Goal: Information Seeking & Learning: Learn about a topic

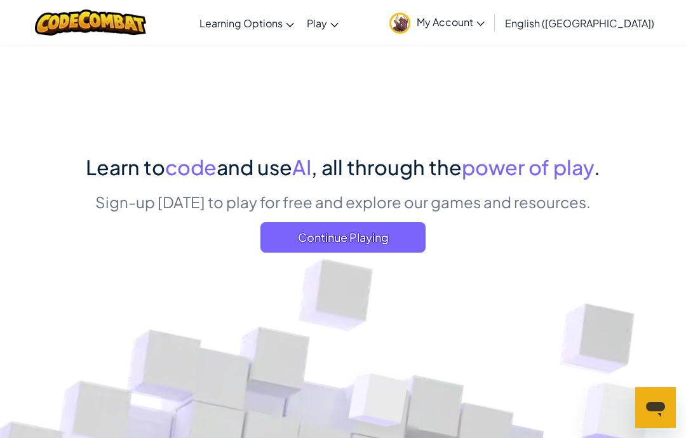
click at [484, 26] on span "My Account" at bounding box center [451, 21] width 68 height 13
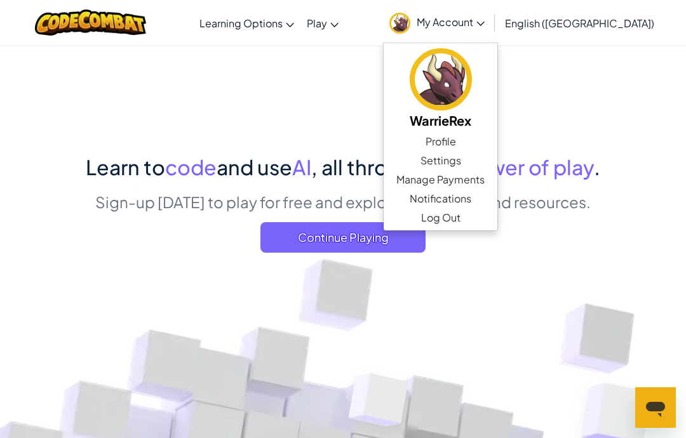
click at [497, 145] on link "Profile" at bounding box center [441, 141] width 114 height 19
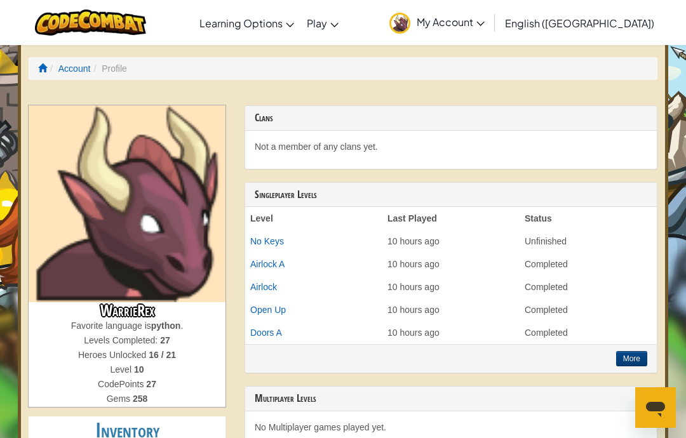
click at [484, 25] on span "My Account" at bounding box center [451, 21] width 68 height 13
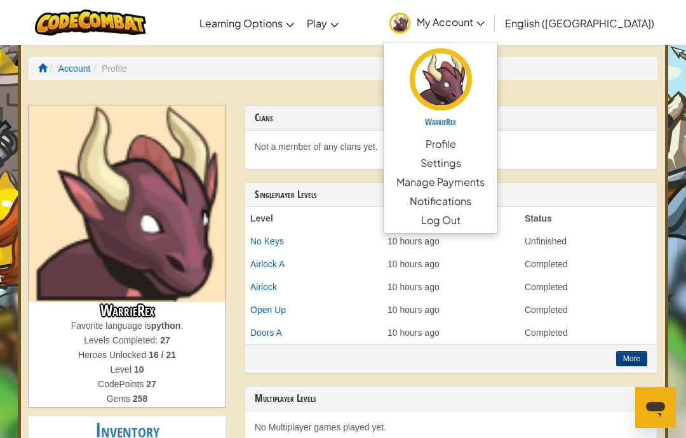
click at [497, 164] on link "Settings" at bounding box center [441, 163] width 114 height 19
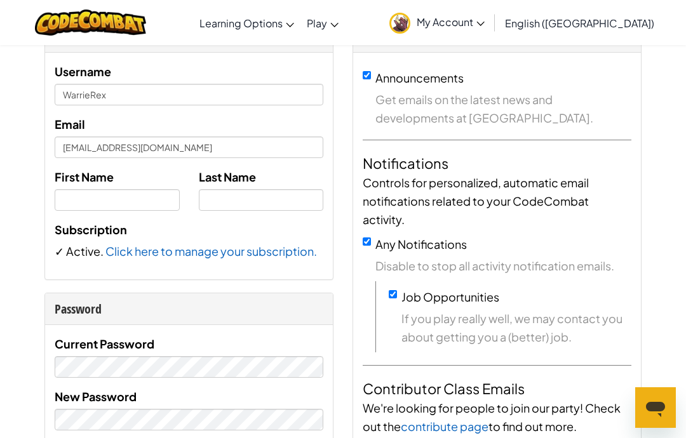
scroll to position [77, 0]
click at [371, 233] on div "Announcements Get emails on the latest news and developments at CodeCombat. Not…" at bounding box center [497, 379] width 288 height 651
click at [369, 244] on input "Any Notifications" at bounding box center [367, 243] width 8 height 8
checkbox input "false"
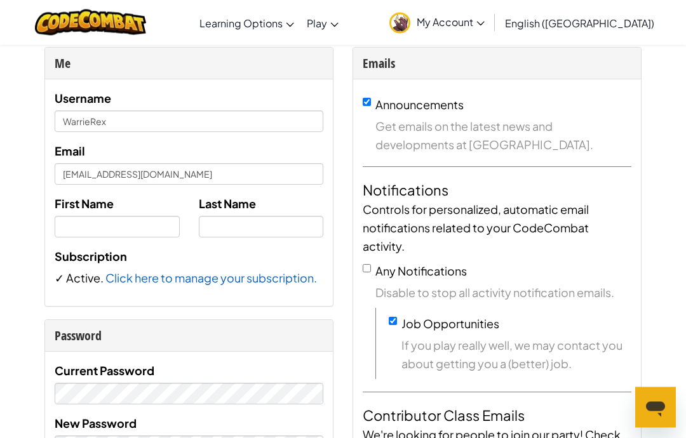
scroll to position [50, 0]
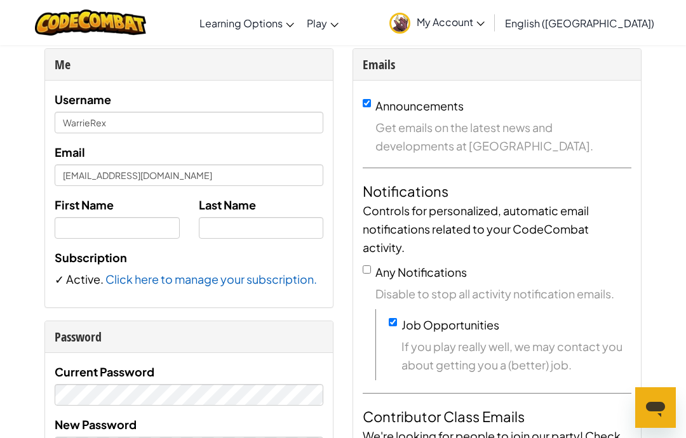
click at [392, 323] on input "Job Opportunities" at bounding box center [393, 322] width 8 height 8
checkbox input "false"
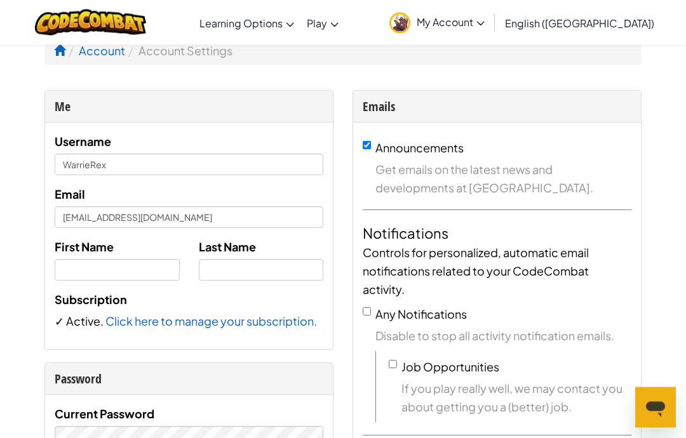
scroll to position [0, 0]
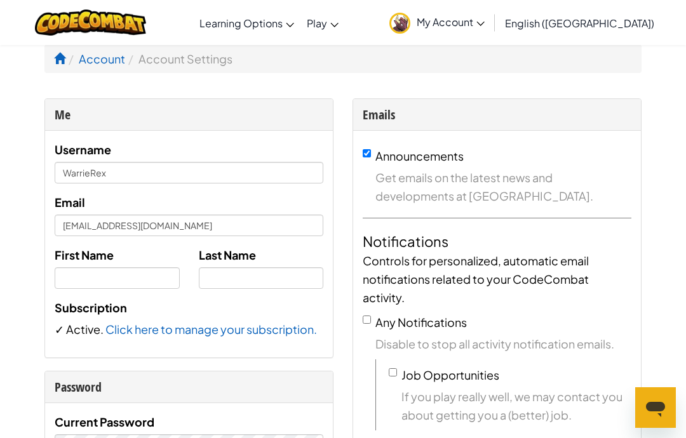
click at [367, 157] on input "Announcements" at bounding box center [367, 153] width 8 height 8
checkbox input "false"
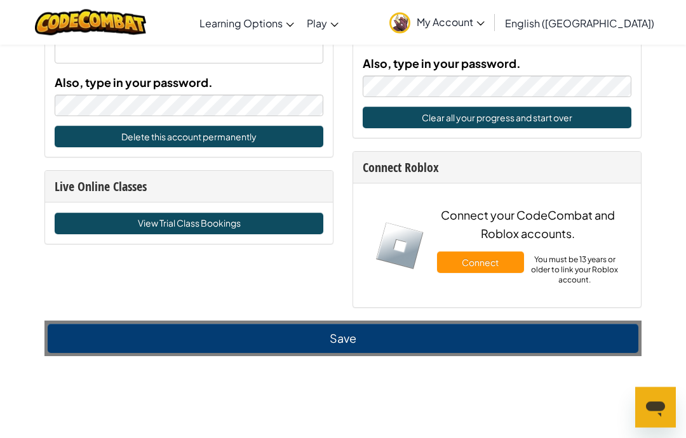
scroll to position [862, 0]
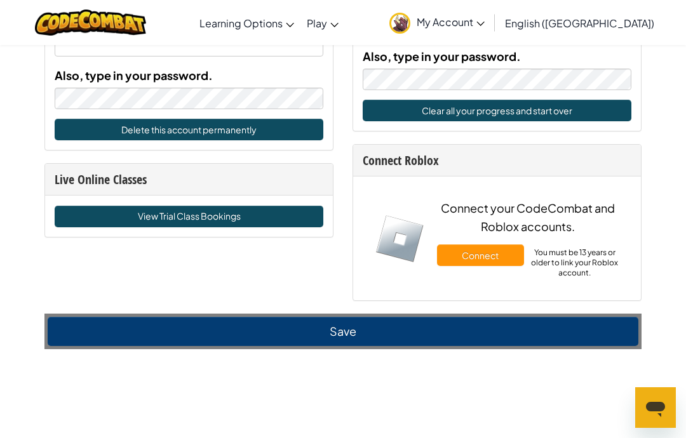
click at [571, 331] on button "Save" at bounding box center [343, 331] width 591 height 29
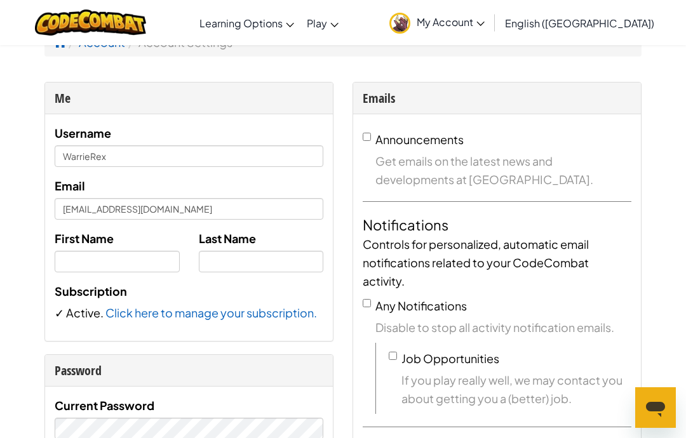
scroll to position [0, 0]
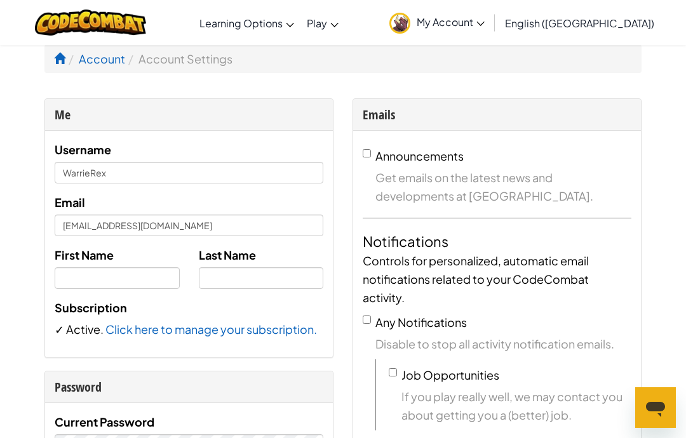
click at [484, 23] on span "My Account" at bounding box center [451, 21] width 68 height 13
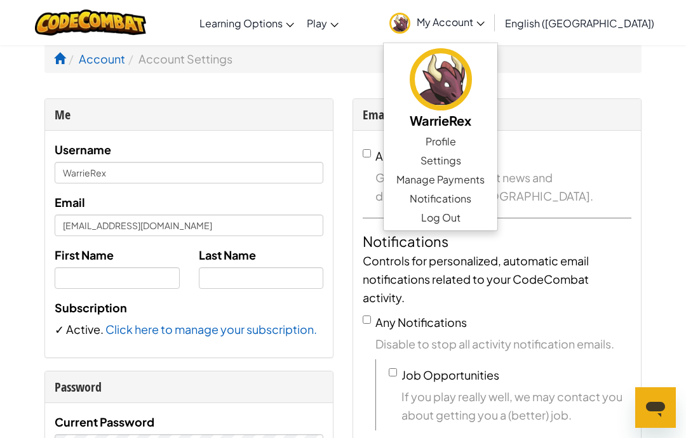
click at [472, 88] on img at bounding box center [441, 79] width 62 height 62
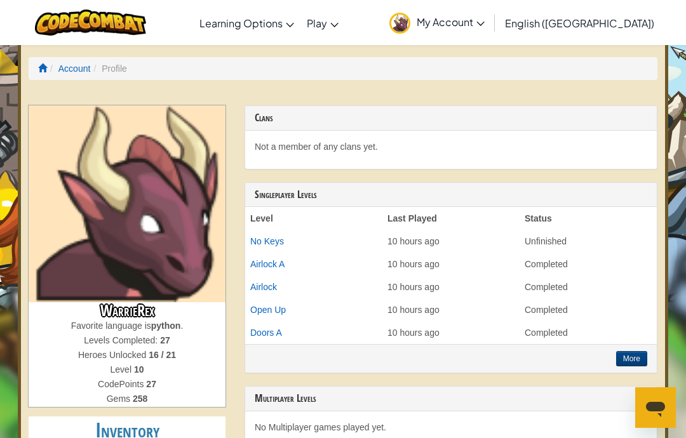
click at [491, 34] on link "My Account" at bounding box center [437, 23] width 108 height 40
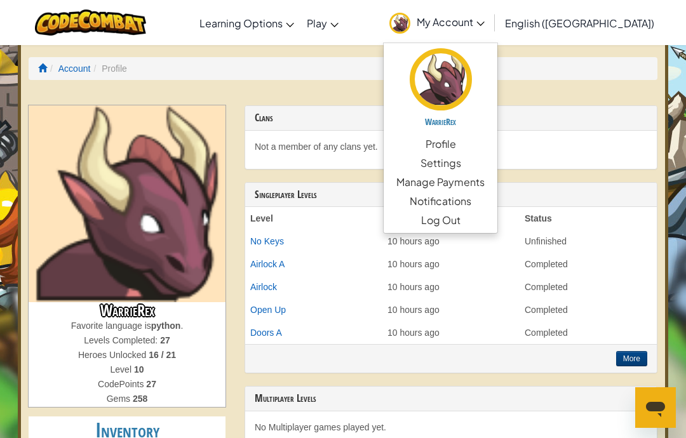
click at [497, 184] on link "Manage Payments" at bounding box center [441, 182] width 114 height 19
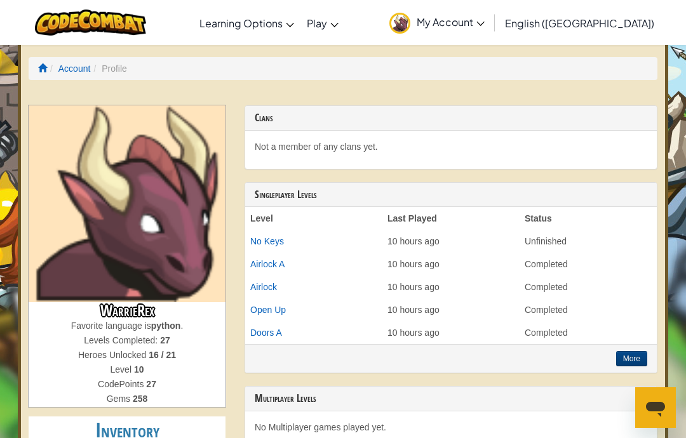
click at [484, 20] on span "My Account" at bounding box center [451, 21] width 68 height 13
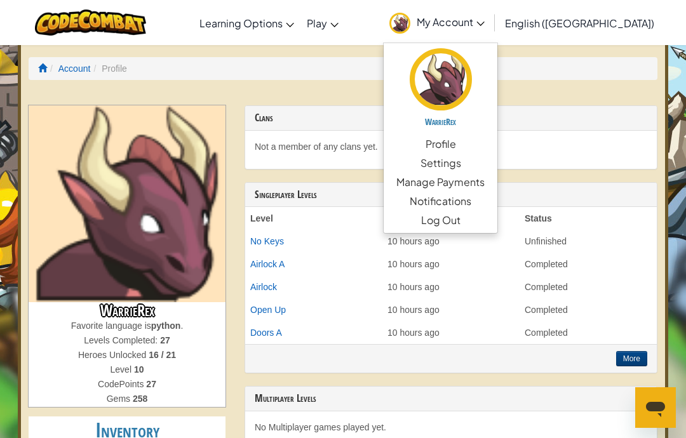
click at [641, 159] on div "Not a member of any clans yet." at bounding box center [450, 150] width 411 height 38
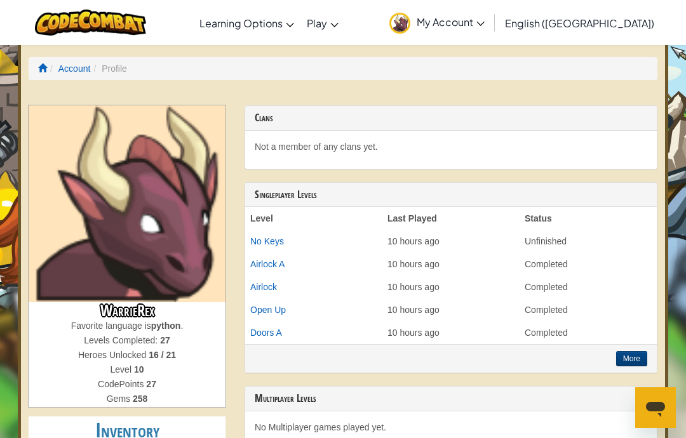
click at [76, 70] on link "Account" at bounding box center [74, 68] width 32 height 10
click at [44, 65] on span at bounding box center [42, 67] width 9 height 9
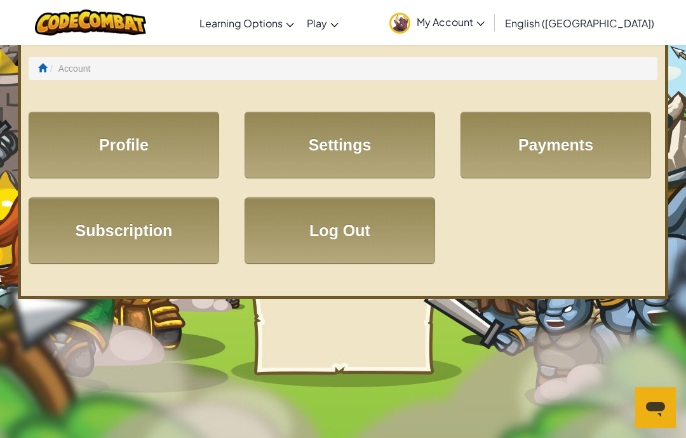
click at [108, 233] on link "Subscription" at bounding box center [124, 230] width 190 height 67
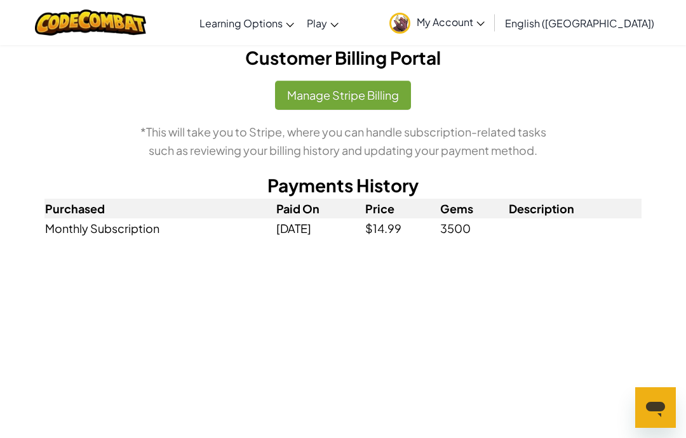
click at [0, 0] on link "CodeCombat Junior" at bounding box center [0, 0] width 0 height 0
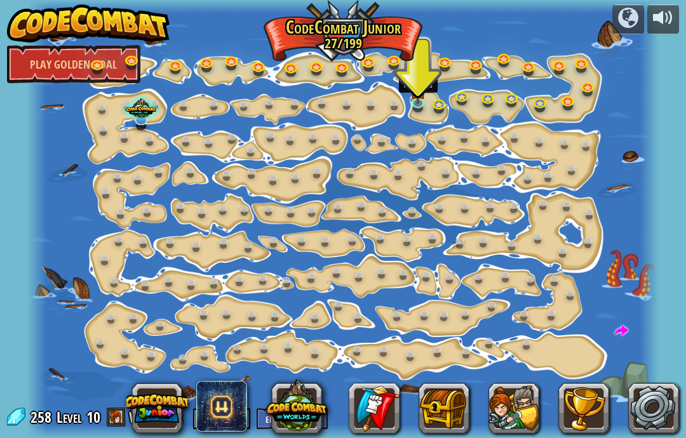
click at [413, 101] on img at bounding box center [417, 91] width 15 height 26
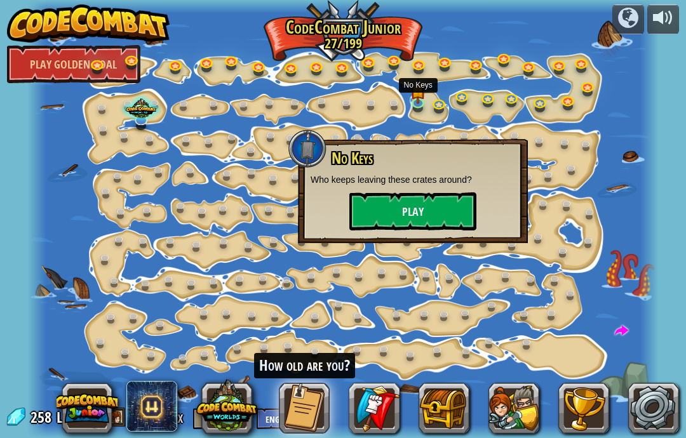
click at [444, 213] on button "Play" at bounding box center [412, 211] width 127 height 38
